Goal: Find contact information: Find contact information

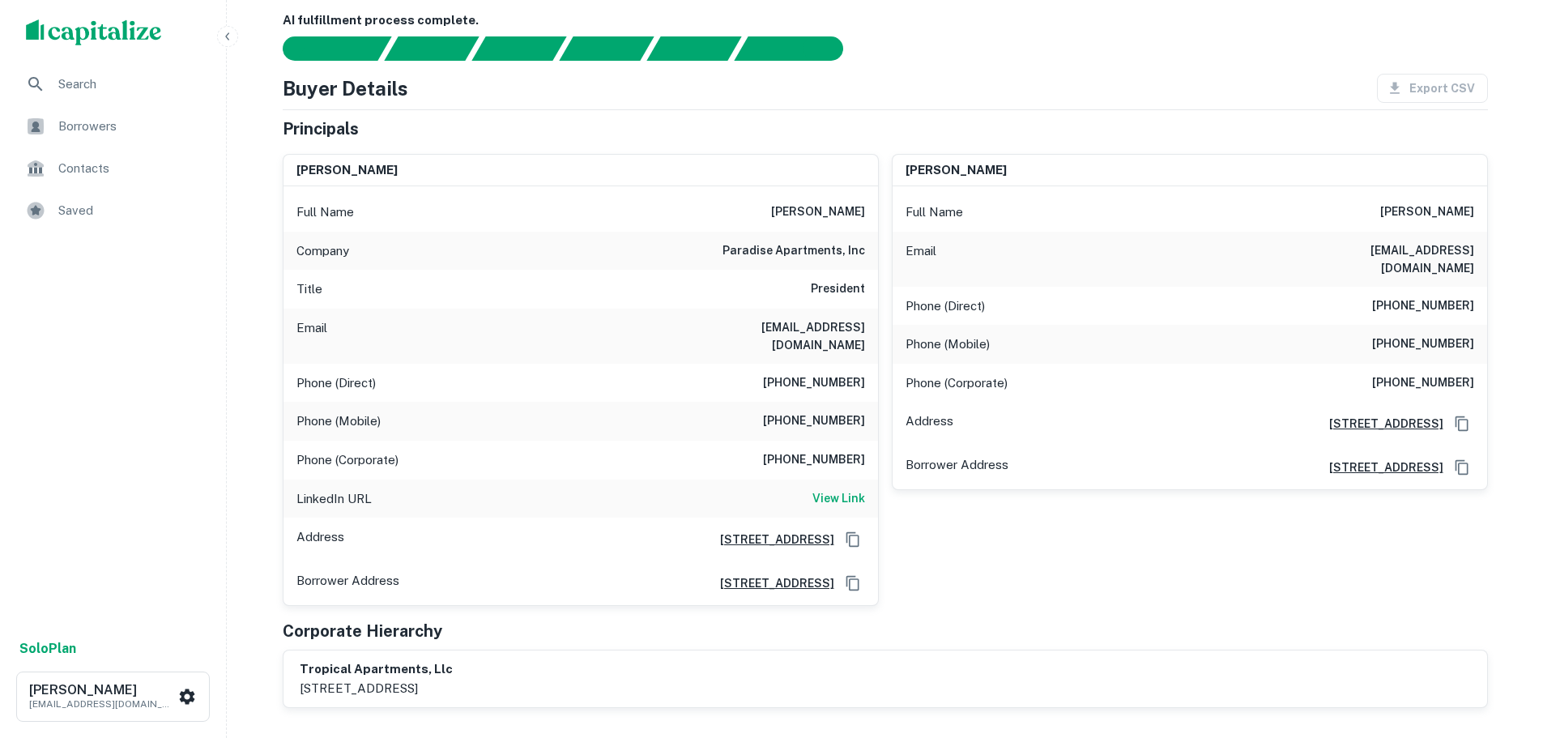
scroll to position [162, 0]
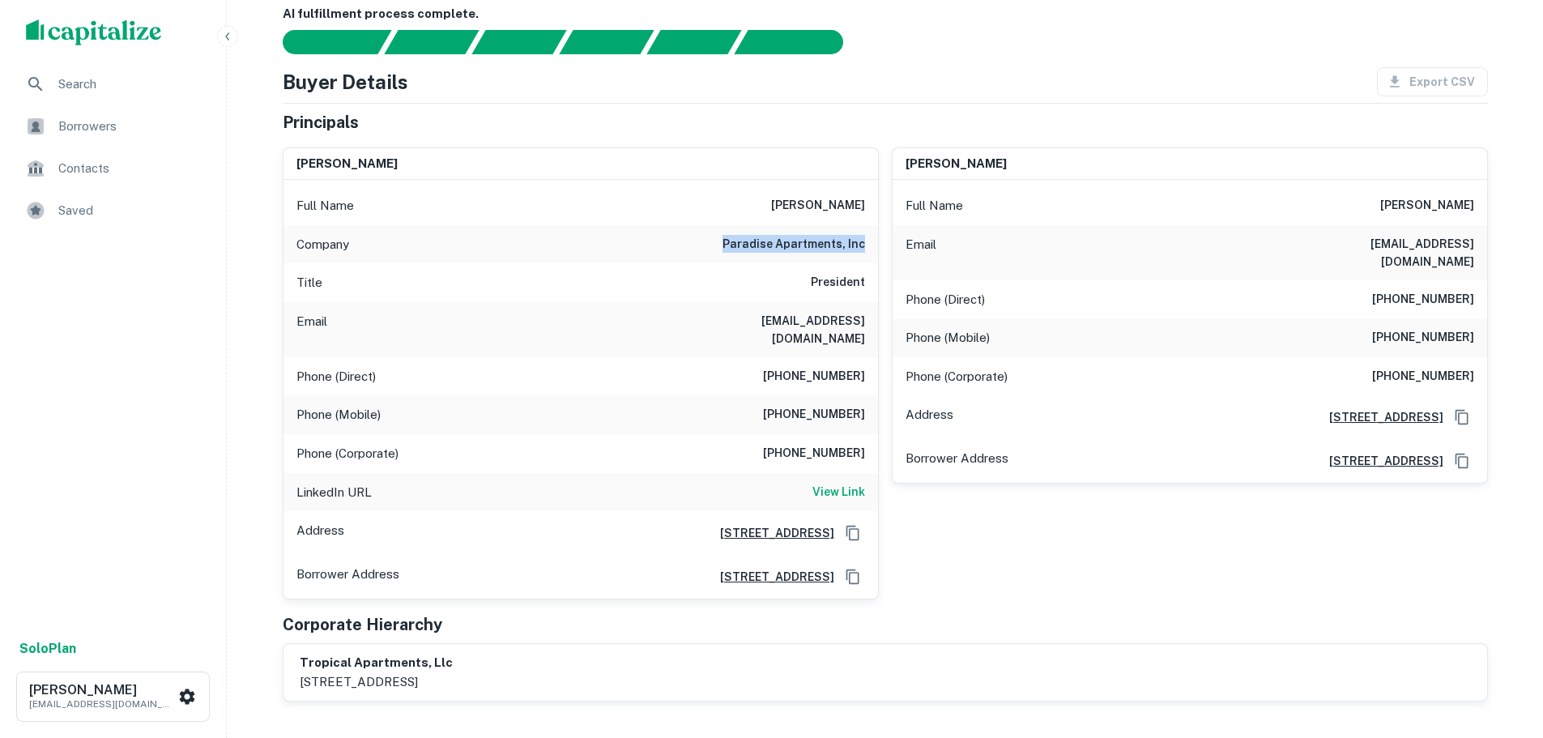
drag, startPoint x: 728, startPoint y: 245, endPoint x: 868, endPoint y: 254, distance: 140.4
click at [868, 254] on div "Company paradise apartments, inc" at bounding box center [581, 244] width 595 height 39
copy h6 "paradise apartments, inc"
click at [748, 325] on h6 "[EMAIL_ADDRESS][DOMAIN_NAME]" at bounding box center [768, 330] width 194 height 36
drag, startPoint x: 778, startPoint y: 399, endPoint x: 862, endPoint y: 407, distance: 84.6
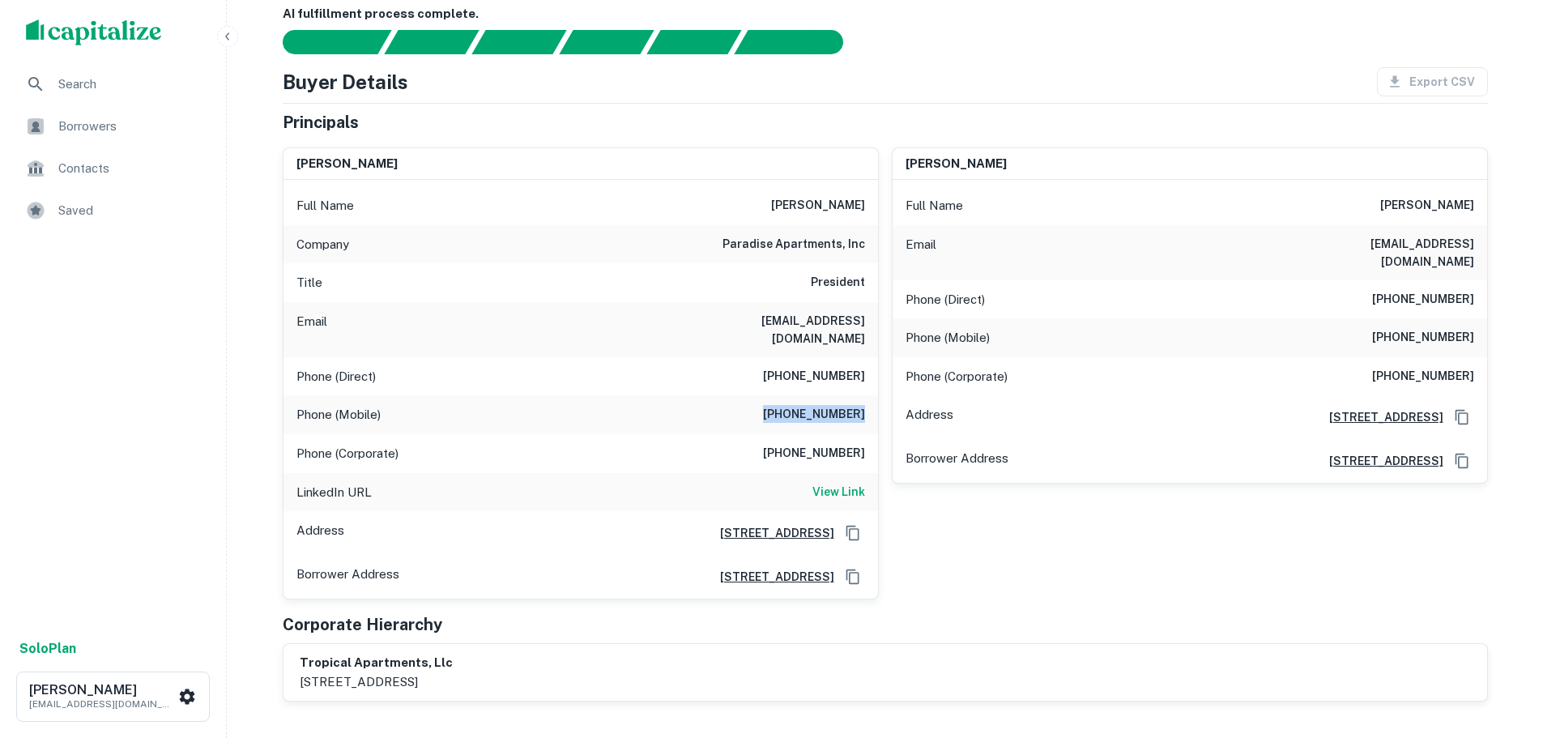
click at [862, 407] on h6 "[PHONE_NUMBER]" at bounding box center [814, 414] width 102 height 19
copy h6 "[PHONE_NUMBER]"
drag, startPoint x: 864, startPoint y: 323, endPoint x: 731, endPoint y: 321, distance: 133.7
click at [731, 321] on div "Email [EMAIL_ADDRESS][DOMAIN_NAME]" at bounding box center [581, 329] width 595 height 55
copy h6 "[EMAIL_ADDRESS][DOMAIN_NAME]"
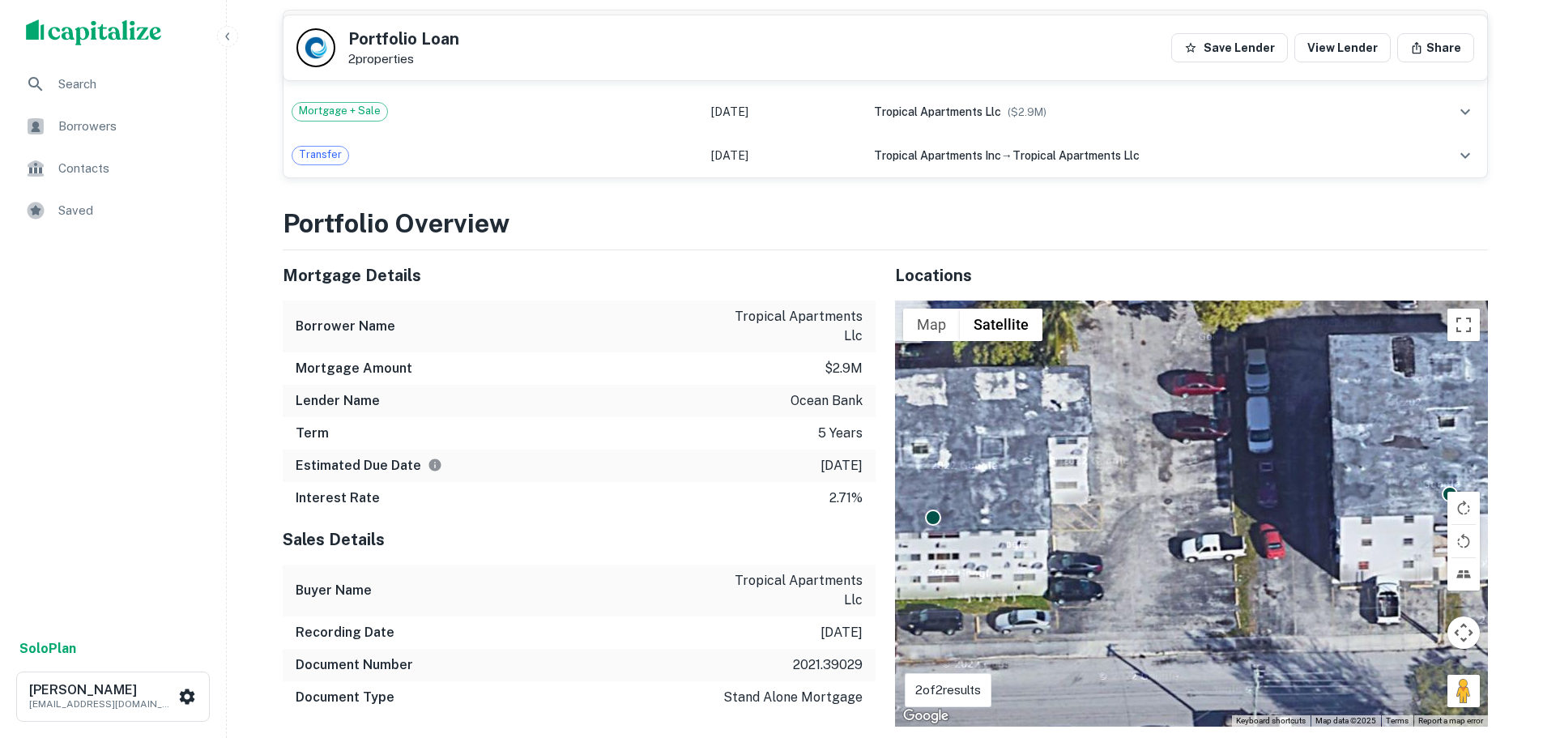
scroll to position [972, 0]
